Goal: Information Seeking & Learning: Understand process/instructions

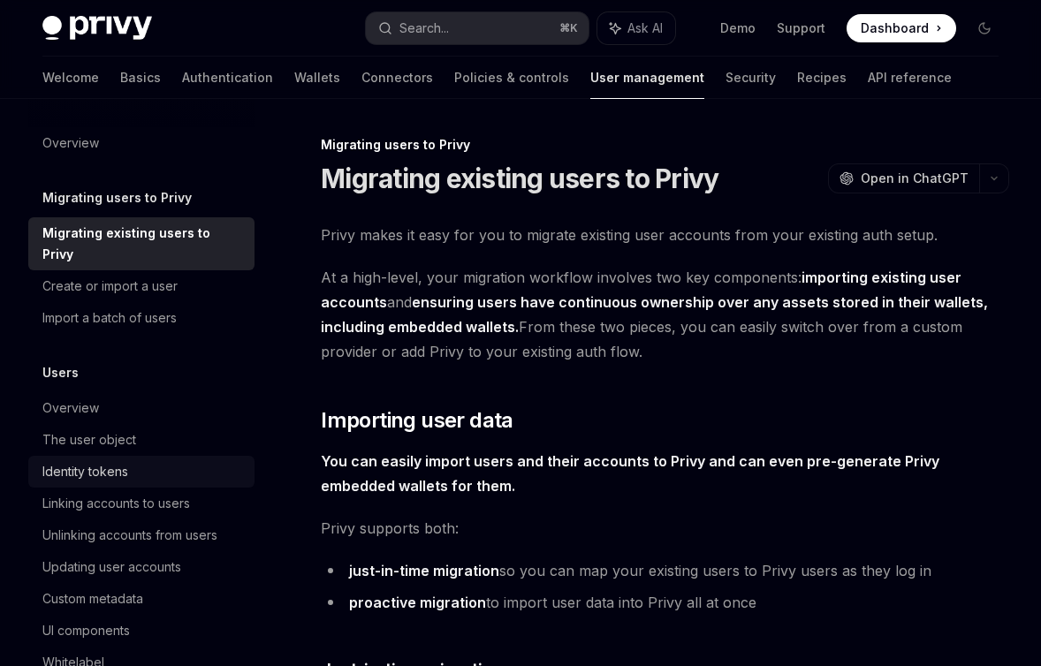
click at [80, 474] on div "Identity tokens" at bounding box center [85, 471] width 86 height 21
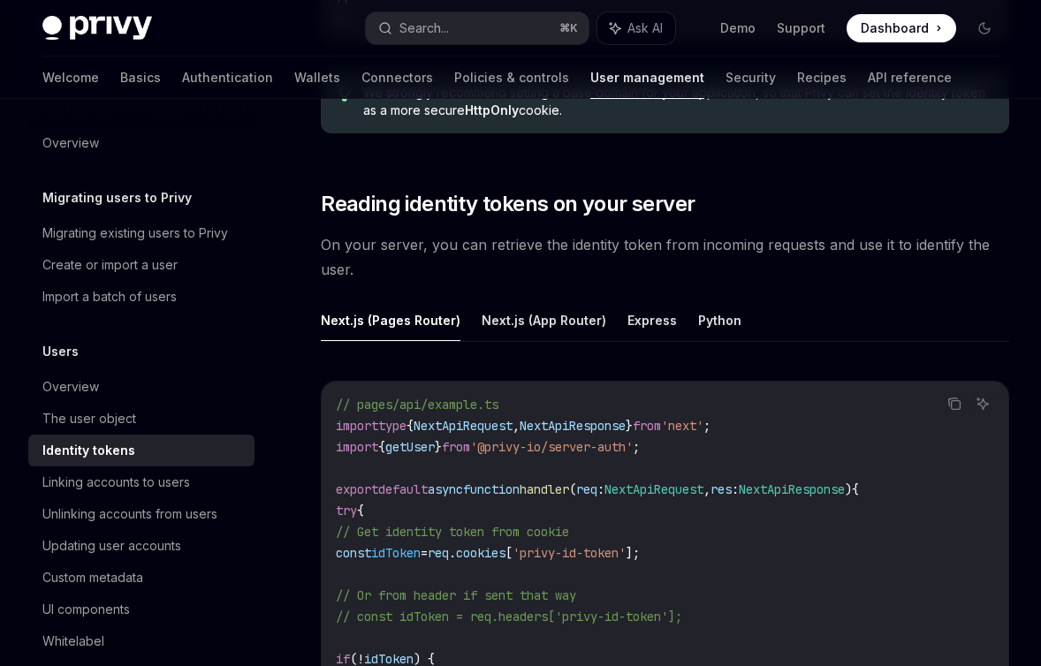
scroll to position [2125, 0]
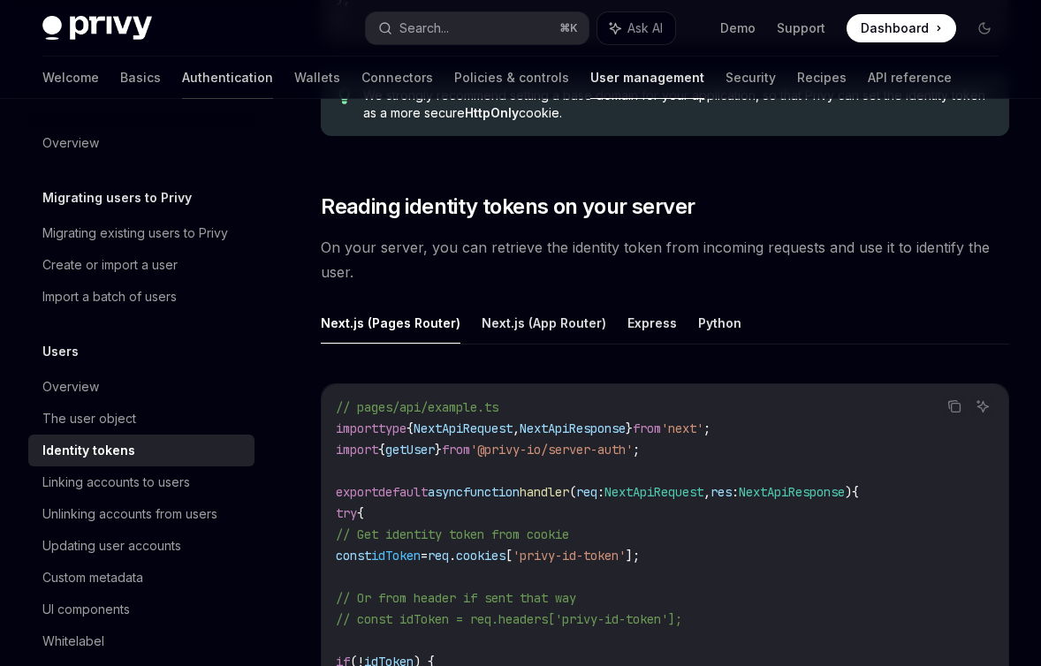
click at [182, 86] on link "Authentication" at bounding box center [227, 78] width 91 height 42
type textarea "*"
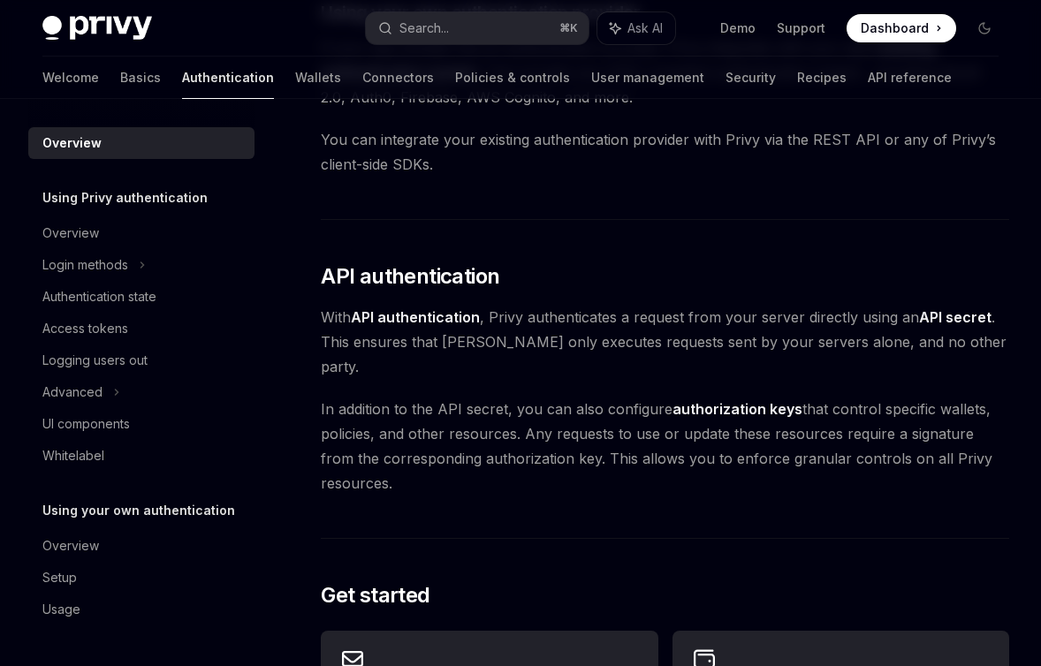
scroll to position [623, 0]
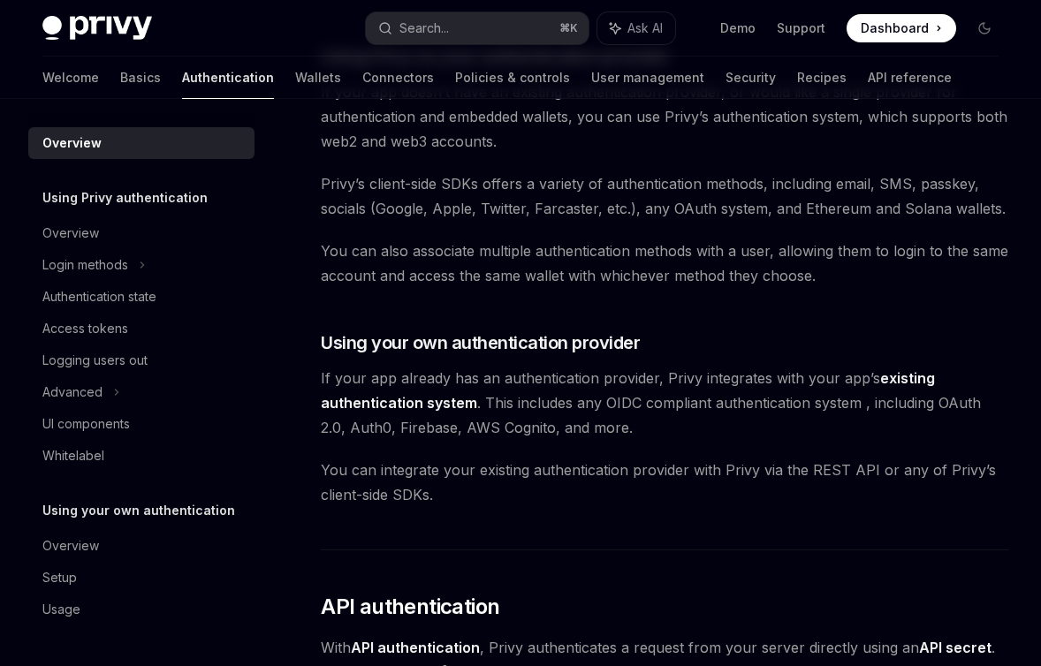
click at [899, 375] on link "existing authentication system" at bounding box center [628, 390] width 614 height 43
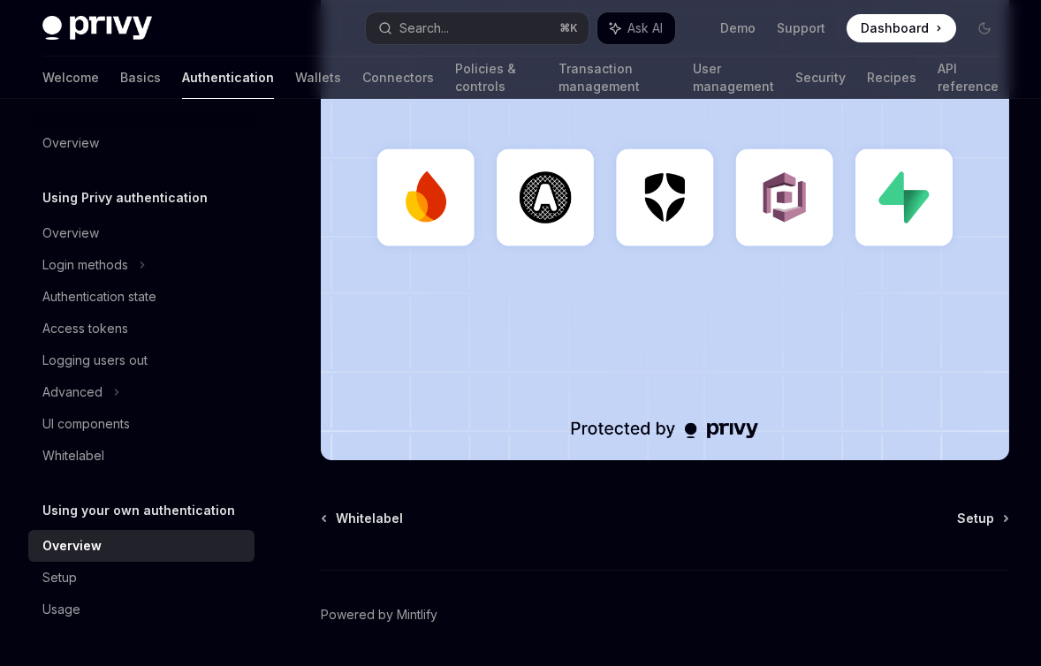
scroll to position [572, 0]
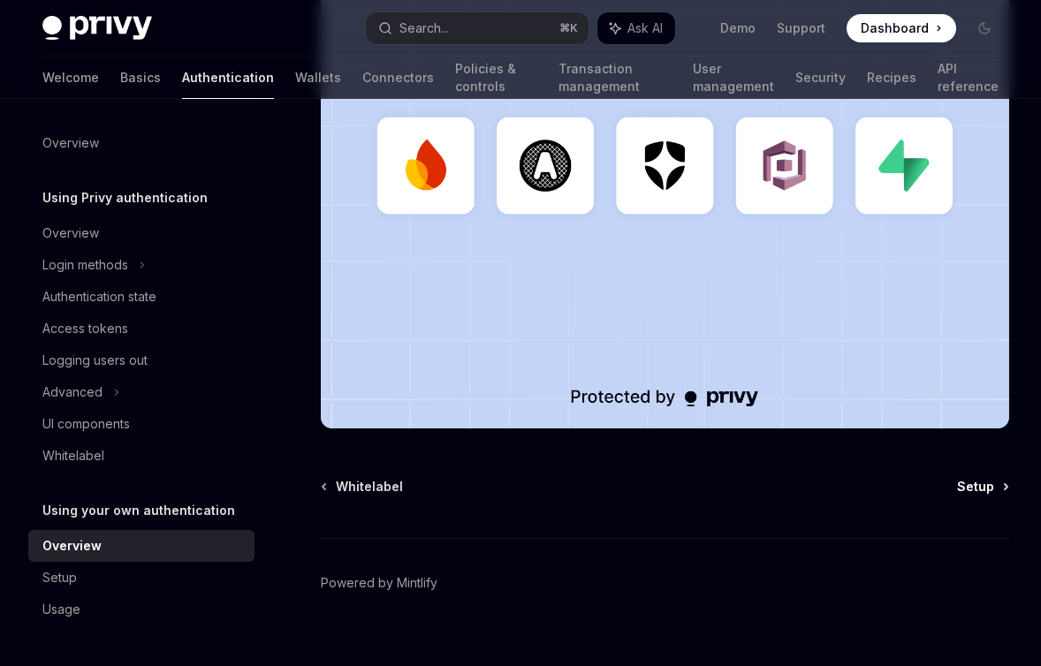
click at [984, 478] on span "Setup" at bounding box center [975, 487] width 37 height 18
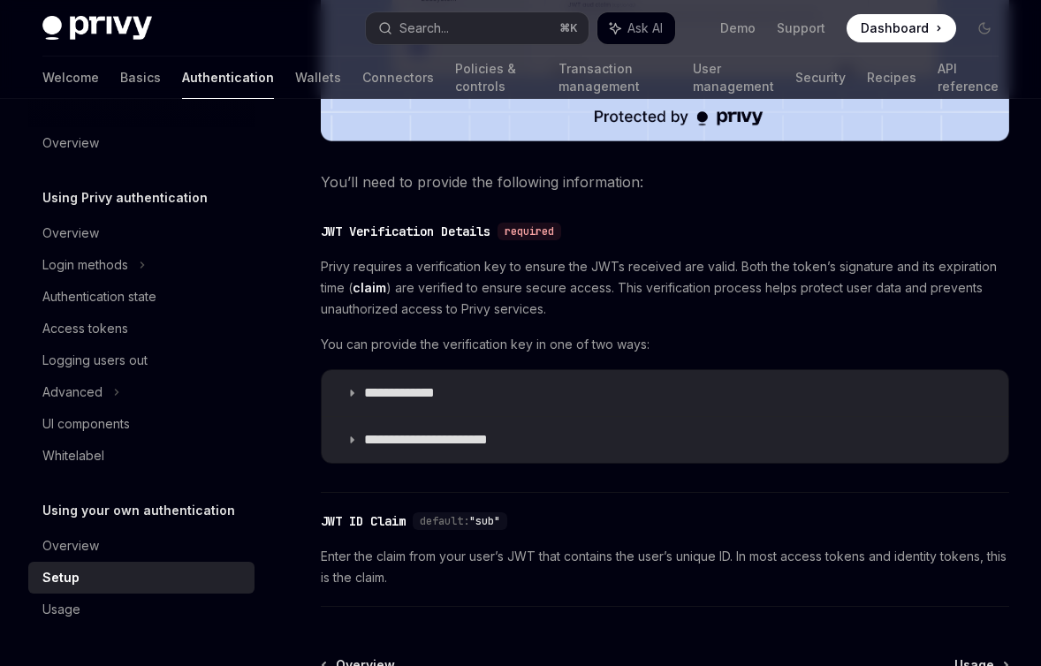
scroll to position [967, 0]
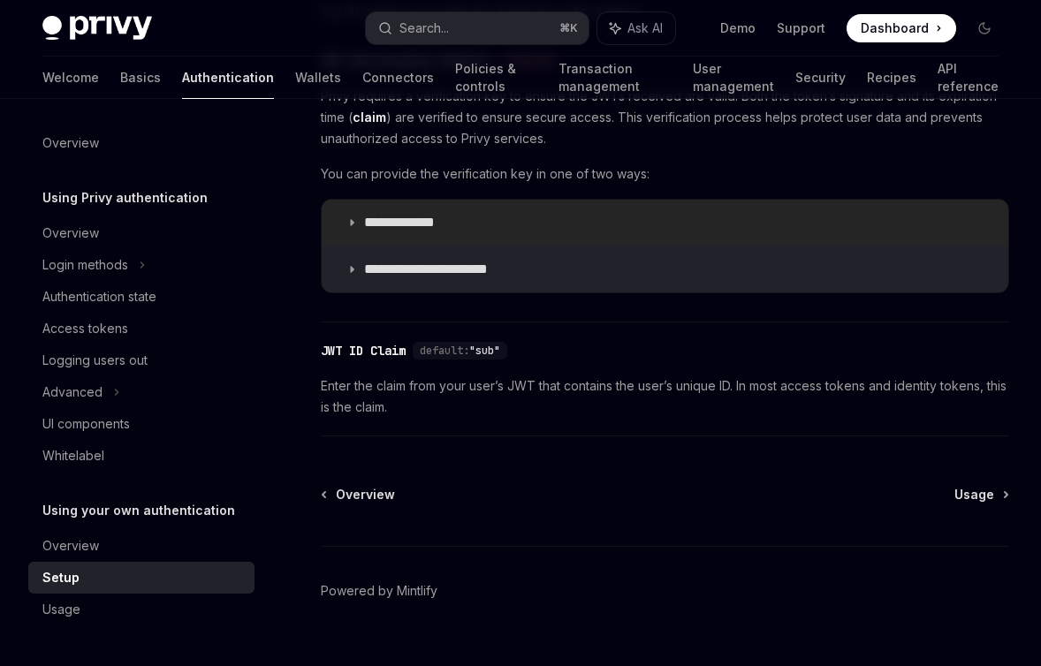
click at [379, 214] on p "**********" at bounding box center [416, 223] width 105 height 18
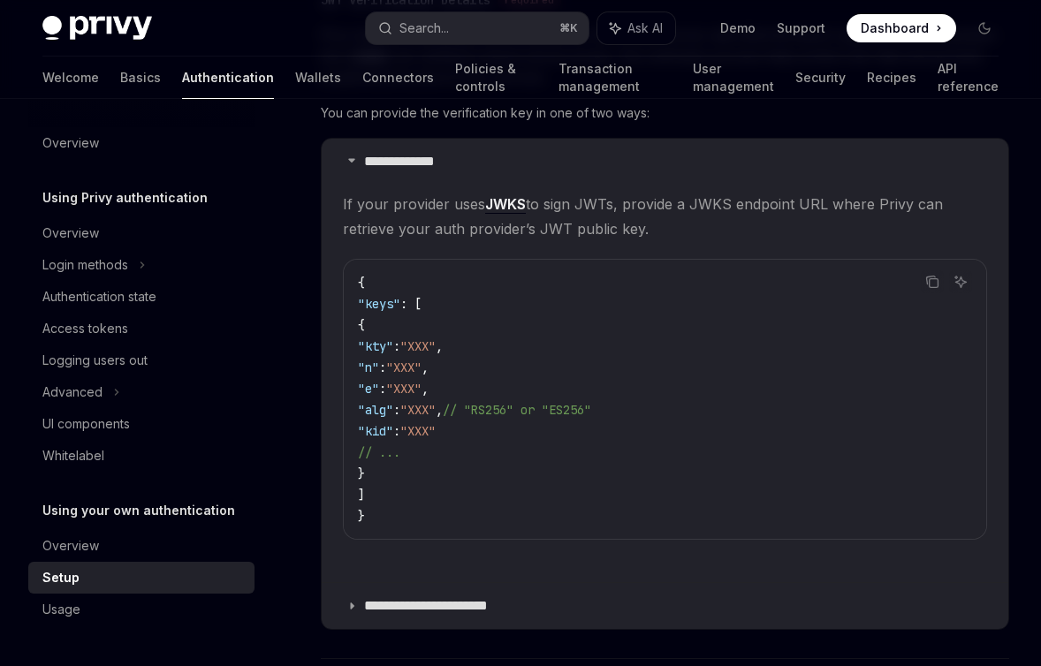
scroll to position [1341, 0]
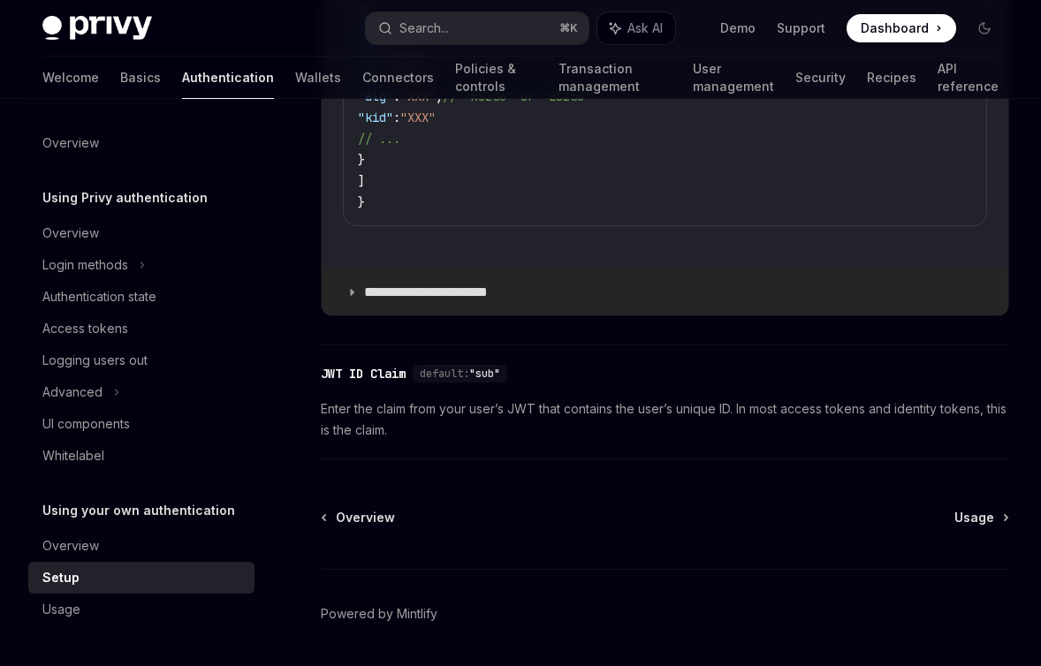
click at [440, 284] on p "**********" at bounding box center [440, 293] width 152 height 18
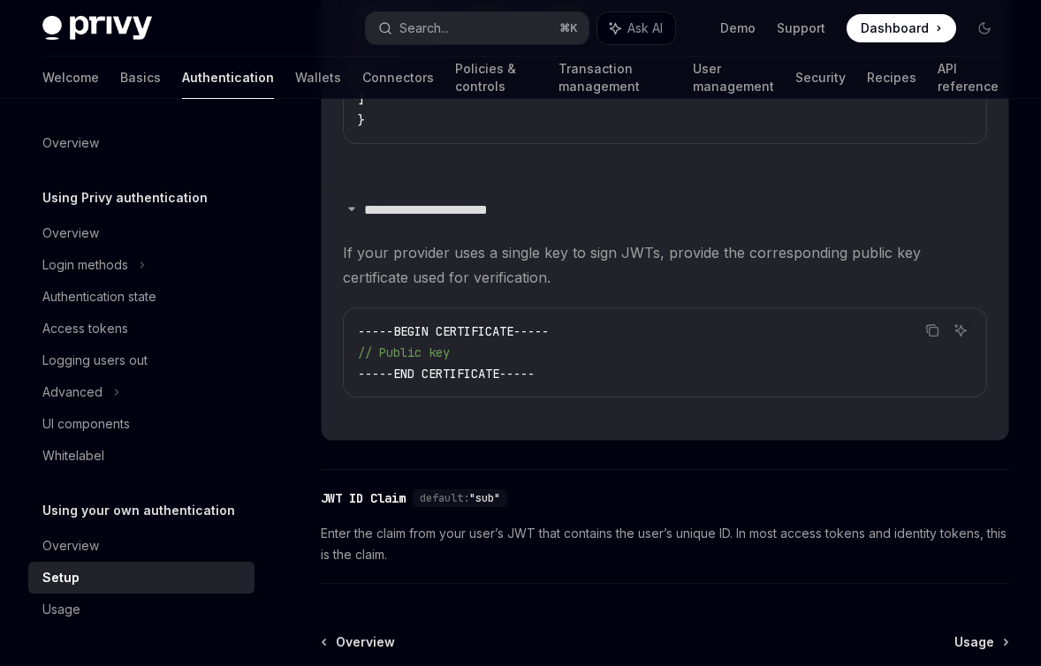
scroll to position [1571, 0]
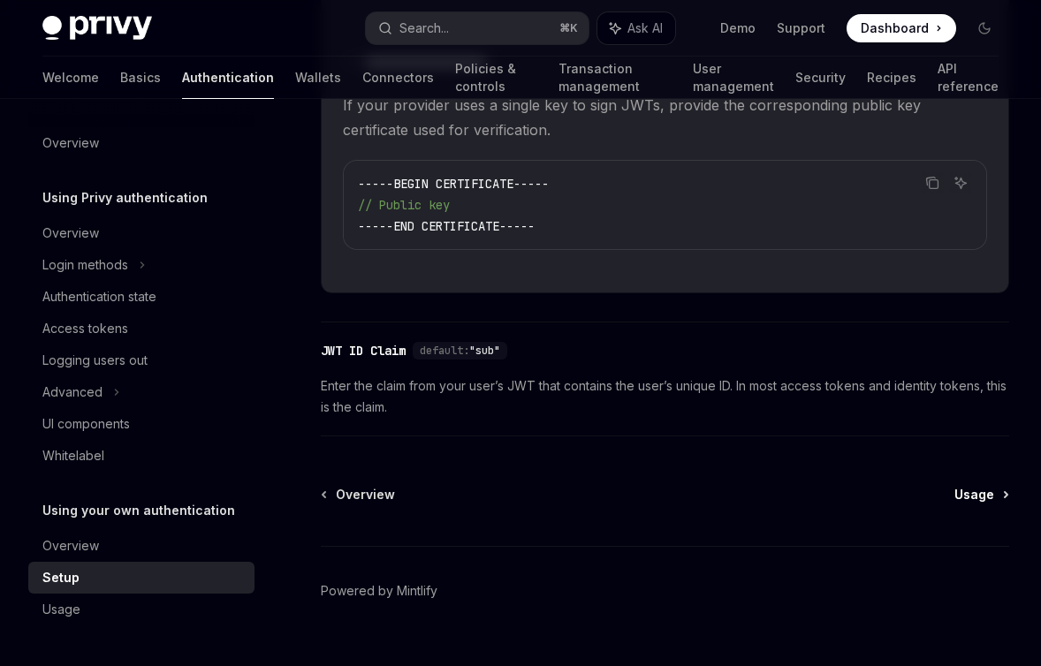
click at [985, 486] on span "Usage" at bounding box center [974, 495] width 40 height 18
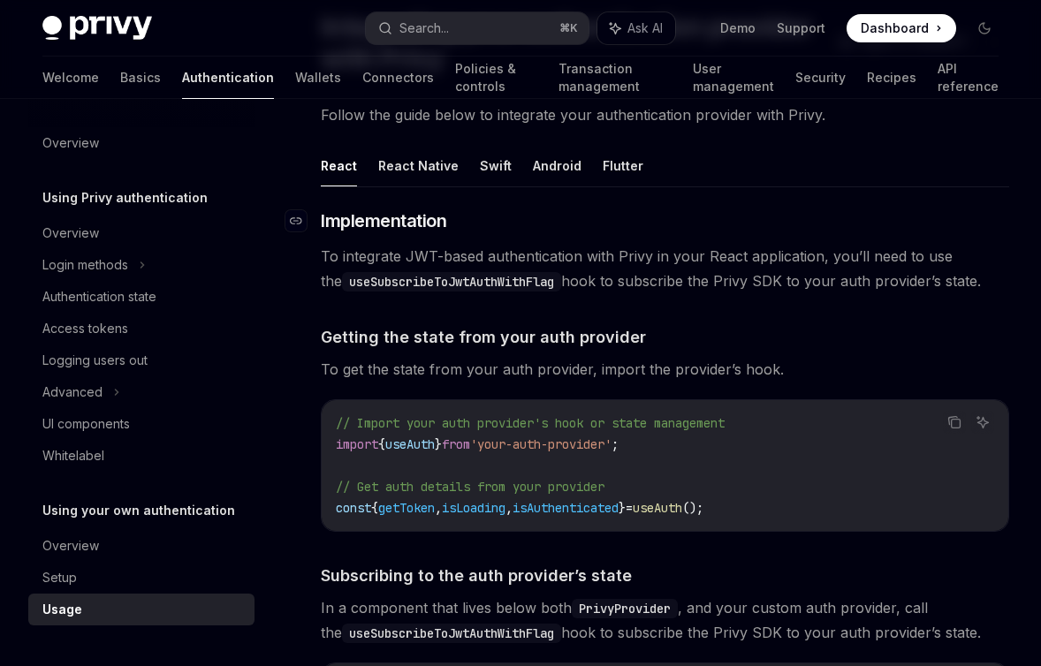
scroll to position [120, 0]
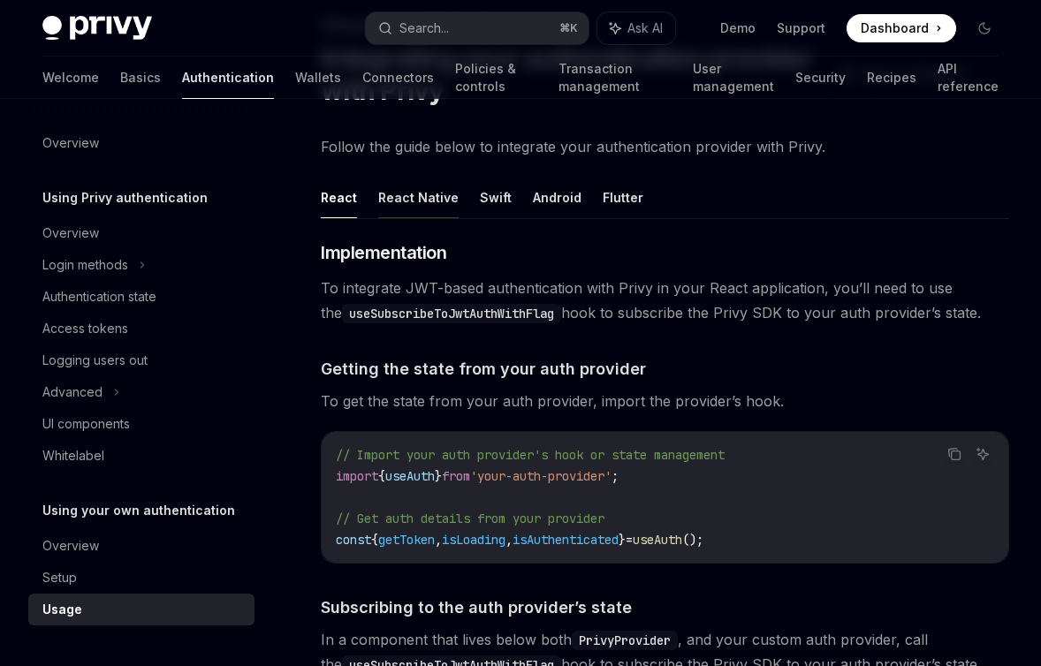
click at [423, 201] on button "React Native" at bounding box center [418, 198] width 80 height 42
type textarea "*"
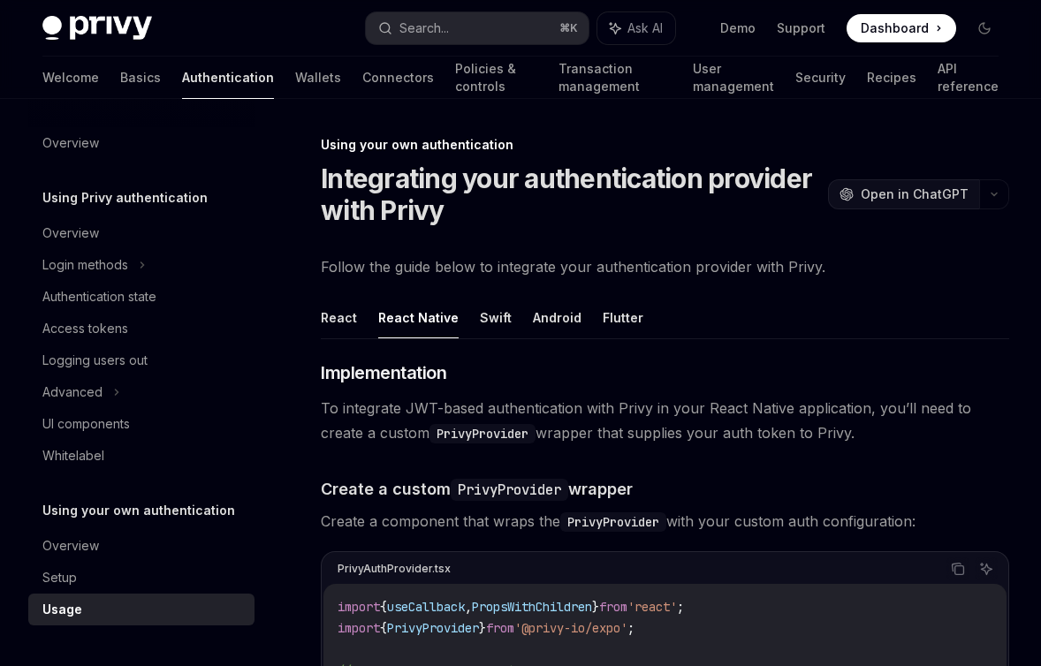
click at [868, 198] on span "Open in ChatGPT" at bounding box center [915, 195] width 108 height 18
